Goal: Information Seeking & Learning: Learn about a topic

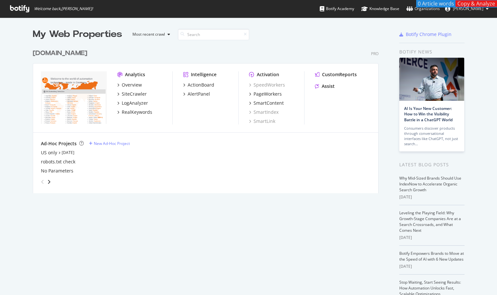
scroll to position [290, 487]
drag, startPoint x: 477, startPoint y: 87, endPoint x: 326, endPoint y: 88, distance: 151.5
click at [315, 88] on icon "grid" at bounding box center [317, 86] width 4 height 5
click at [326, 88] on div "Assist" at bounding box center [327, 86] width 13 height 6
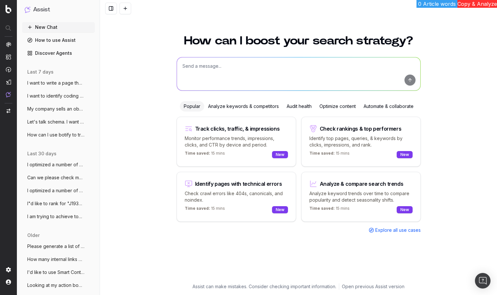
click at [232, 73] on textarea at bounding box center [298, 73] width 243 height 33
type textarea "Plesae show me the People Also Asked results for "radar sensor" and "Radar sens…"
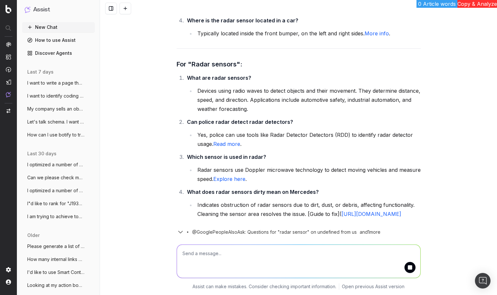
scroll to position [180, 0]
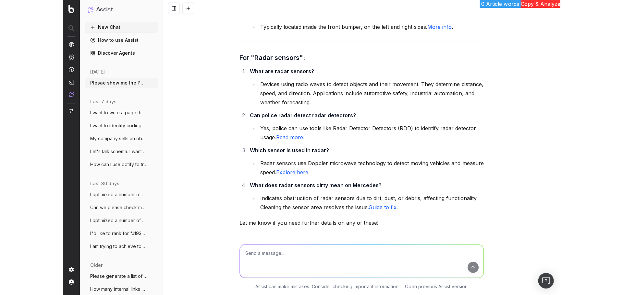
scroll to position [202, 0]
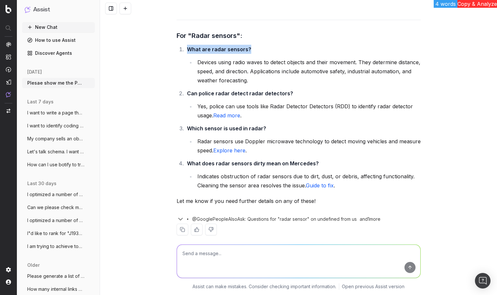
drag, startPoint x: 248, startPoint y: 40, endPoint x: 244, endPoint y: 39, distance: 4.6
click at [244, 45] on li "What are radar sensors? Devices using radio waves to detect objects and their m…" at bounding box center [302, 65] width 235 height 40
copy strong "What are radar sensors?"
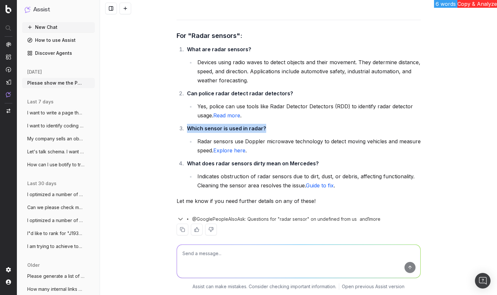
drag, startPoint x: 274, startPoint y: 121, endPoint x: 260, endPoint y: 118, distance: 14.2
click at [260, 124] on li "Which sensor is used in radar? Radar sensors use Doppler microwave technology t…" at bounding box center [302, 139] width 235 height 31
copy strong "Which sensor is used in radar?"
click at [343, 159] on li "What does radar sensors dirty mean on Mercedes? Indicates obstruction of radar …" at bounding box center [302, 174] width 235 height 31
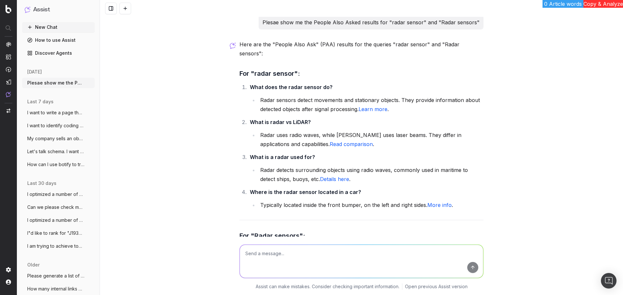
scroll to position [0, 0]
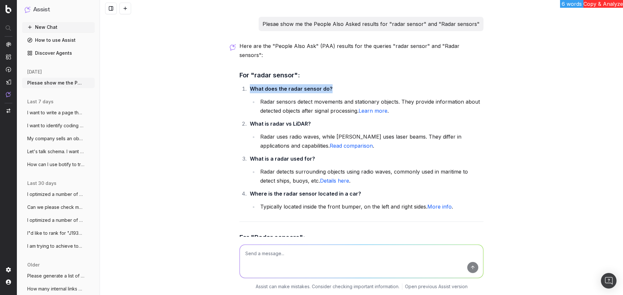
drag, startPoint x: 335, startPoint y: 82, endPoint x: 327, endPoint y: 80, distance: 8.7
click at [327, 84] on li "What does the radar sensor do? Radar sensors detect movements and stationary ob…" at bounding box center [365, 99] width 235 height 31
copy strong "What does the radar sensor do?"
drag, startPoint x: 318, startPoint y: 115, endPoint x: 306, endPoint y: 115, distance: 11.4
click at [306, 119] on li "What is radar vs LiDAR? Radar uses radio waves, while [PERSON_NAME] uses laser …" at bounding box center [365, 134] width 235 height 31
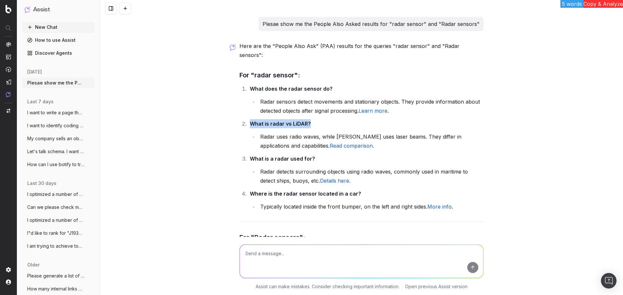
copy strong "What is radar vs LiDAR?"
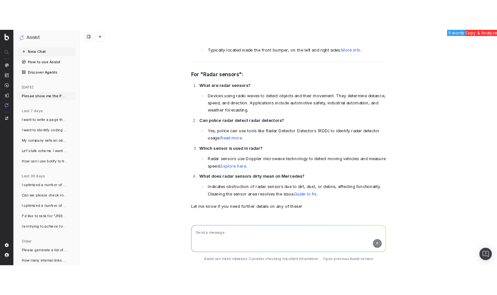
scroll to position [202, 0]
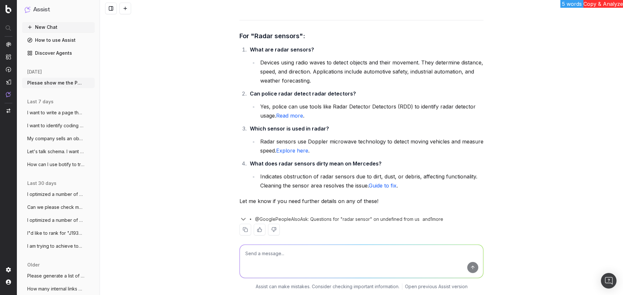
click at [332, 260] on textarea at bounding box center [361, 261] width 243 height 33
type textarea "ok"
click at [200, 268] on div "ok ok Assist can make mistakes. Consider checking important information. Open p…" at bounding box center [361, 266] width 523 height 58
